Goal: Check status: Check status

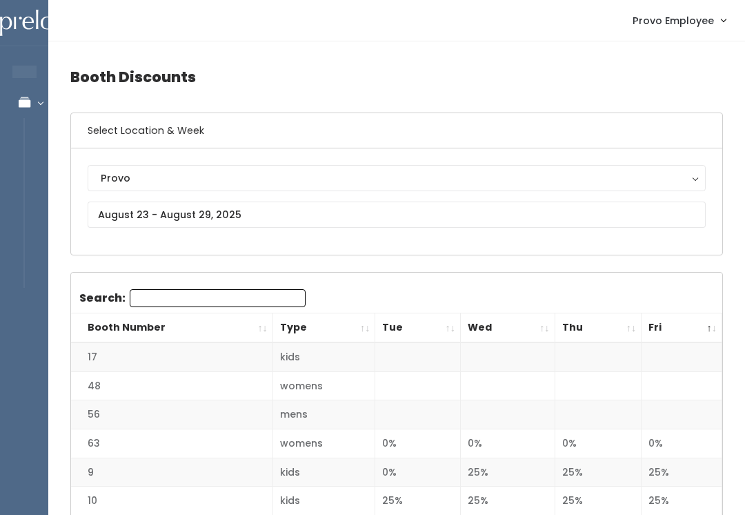
click at [51, 97] on div "Manage Bookings" at bounding box center [97, 102] width 92 height 14
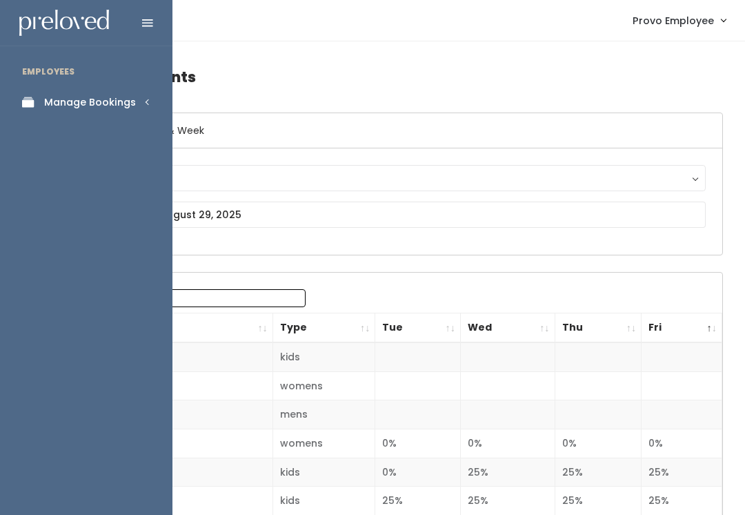
click at [135, 101] on link "Manage Bookings" at bounding box center [86, 102] width 173 height 31
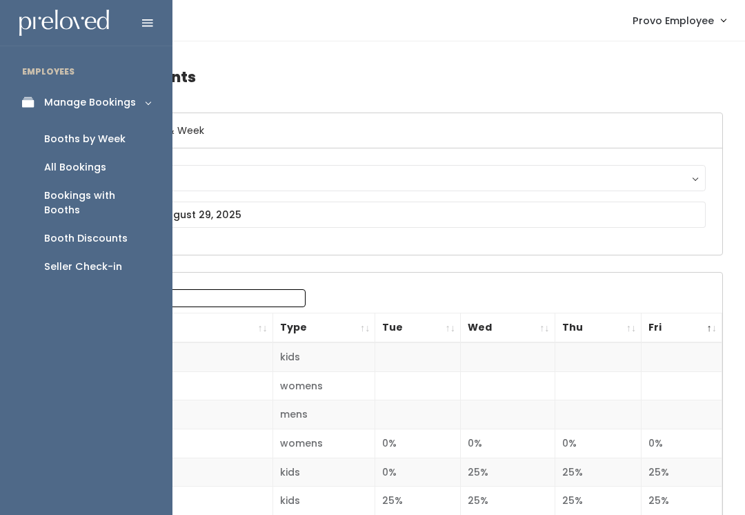
click at [110, 129] on link "Booths by Week" at bounding box center [86, 139] width 173 height 28
click at [109, 146] on div "Booths by Week" at bounding box center [84, 139] width 81 height 14
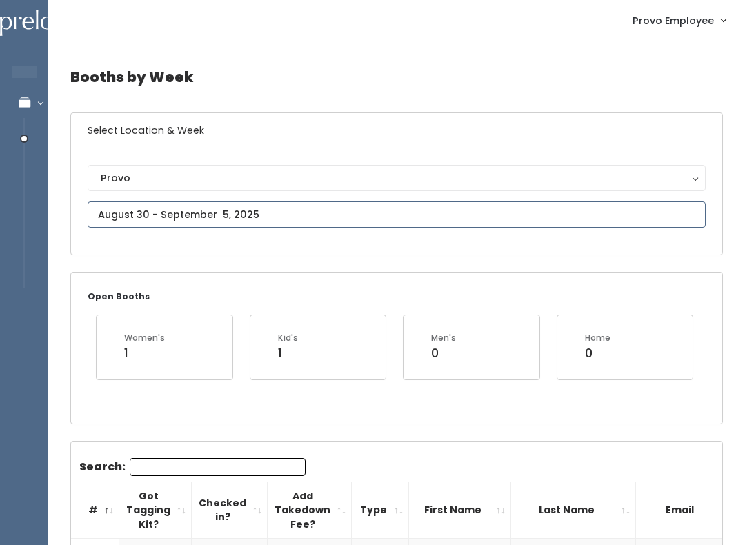
click at [300, 217] on input "text" at bounding box center [397, 215] width 618 height 26
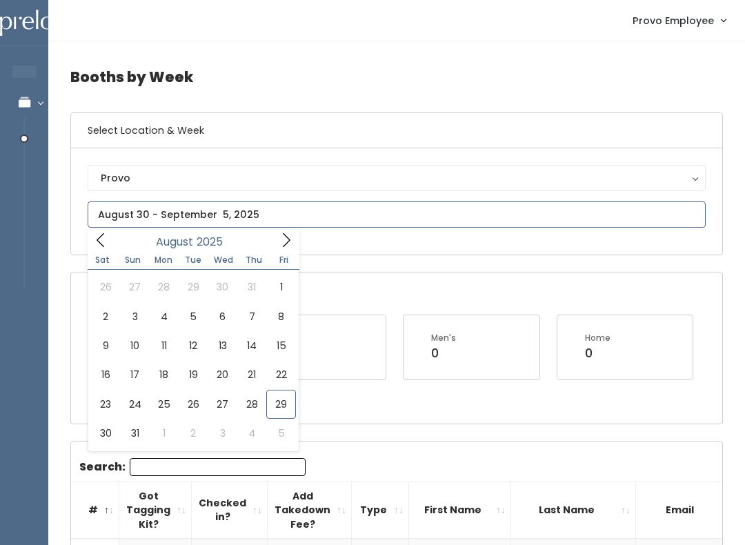
type input "[DATE] to [DATE]"
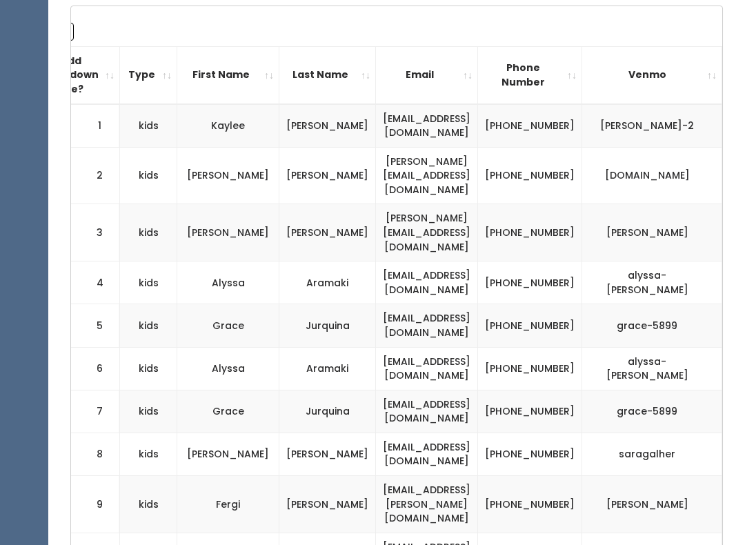
scroll to position [0, 295]
